Goal: Transaction & Acquisition: Purchase product/service

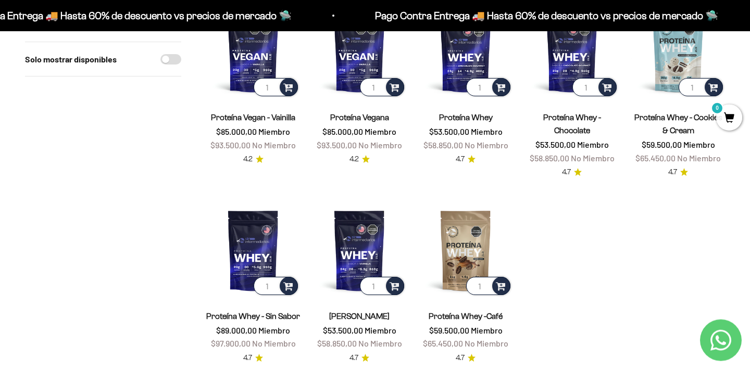
scroll to position [1009, 0]
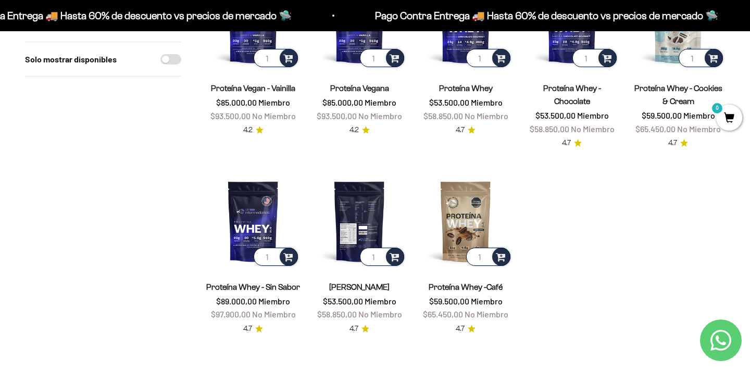
click at [352, 215] on img at bounding box center [359, 221] width 94 height 94
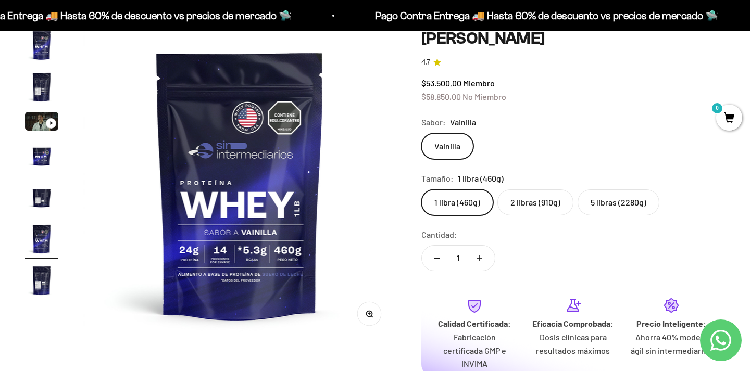
click at [620, 198] on label "5 libras (2280g)" at bounding box center [618, 202] width 82 height 26
click at [421, 189] on input "5 libras (2280g)" at bounding box center [421, 189] width 1 height 1
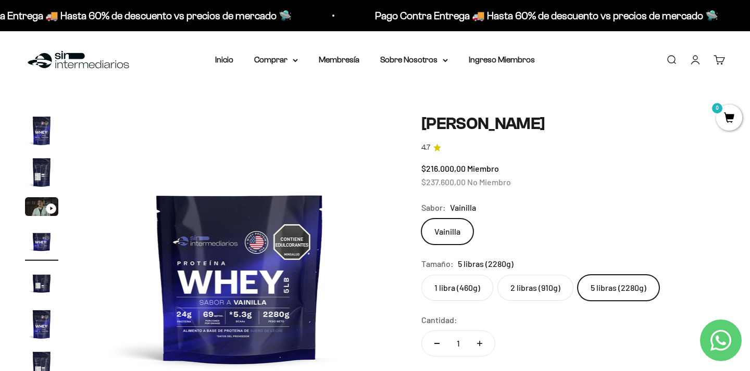
scroll to position [212, 0]
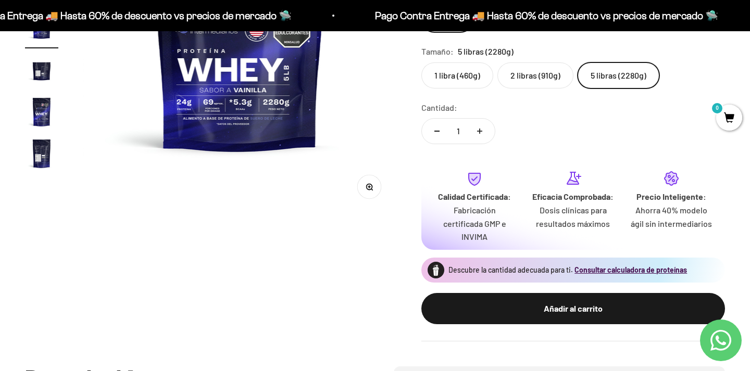
click at [225, 73] on img at bounding box center [239, 58] width 313 height 313
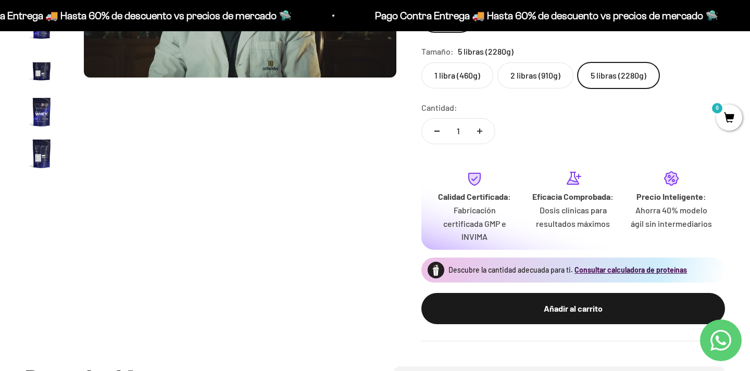
click at [42, 72] on img "Ir al artículo 5" at bounding box center [41, 70] width 33 height 33
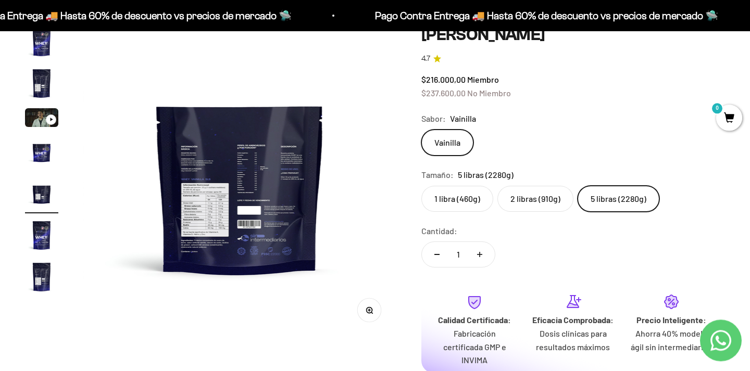
scroll to position [0, 0]
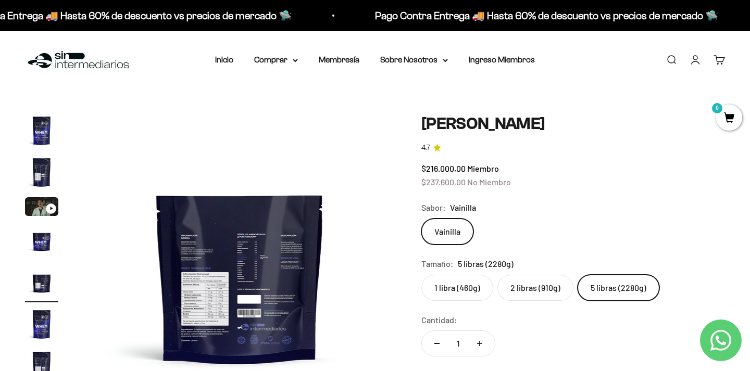
click at [239, 279] on img at bounding box center [239, 270] width 313 height 313
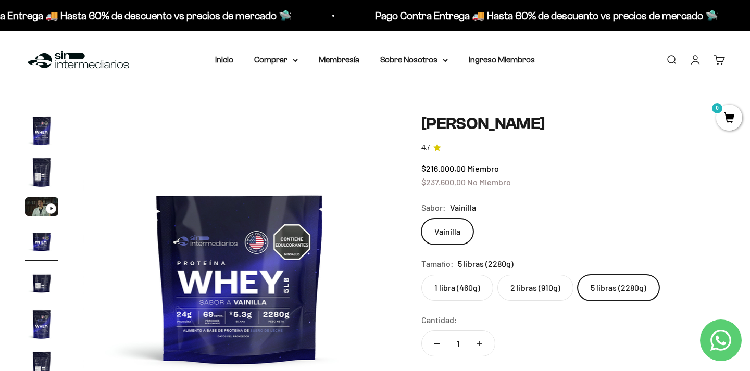
scroll to position [0, 975]
